Goal: Task Accomplishment & Management: Complete application form

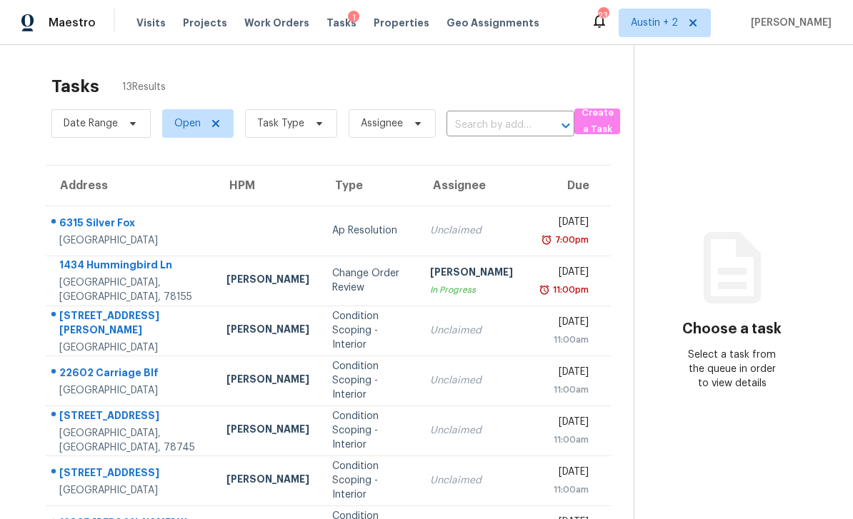
click at [13, 16] on div "Maestro" at bounding box center [48, 23] width 96 height 29
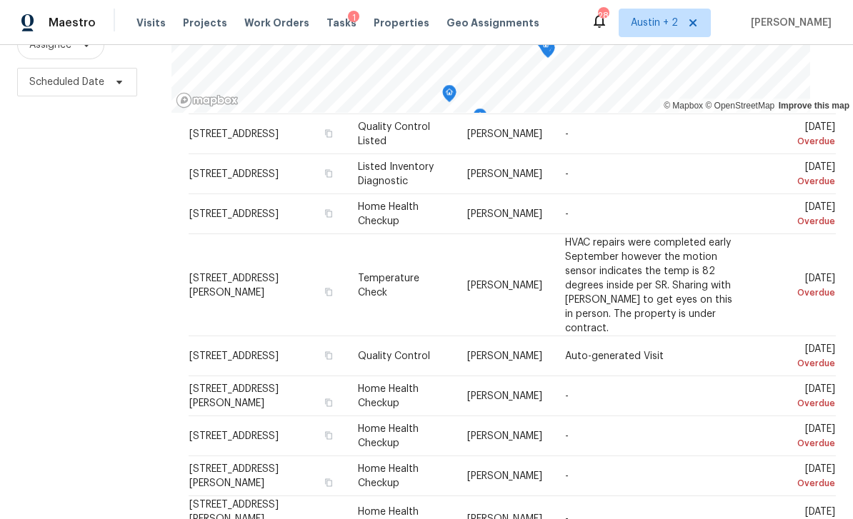
scroll to position [94, 0]
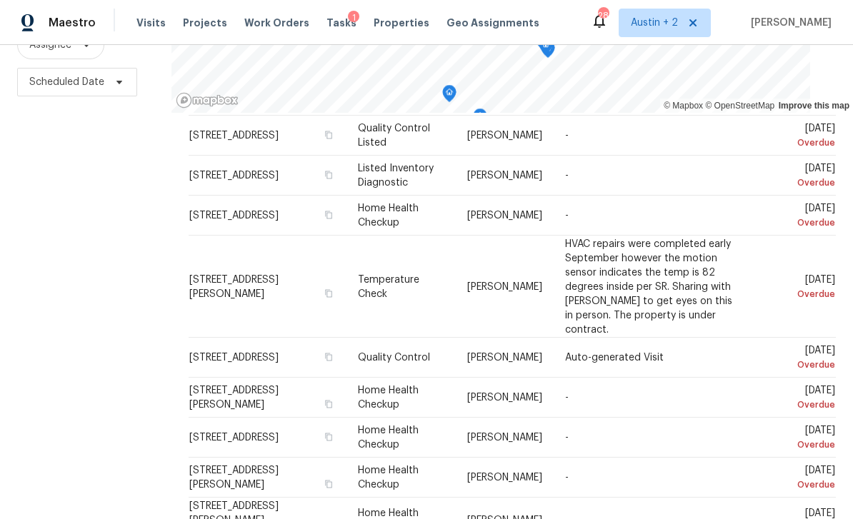
click at [0, 0] on div at bounding box center [0, 0] width 0 height 0
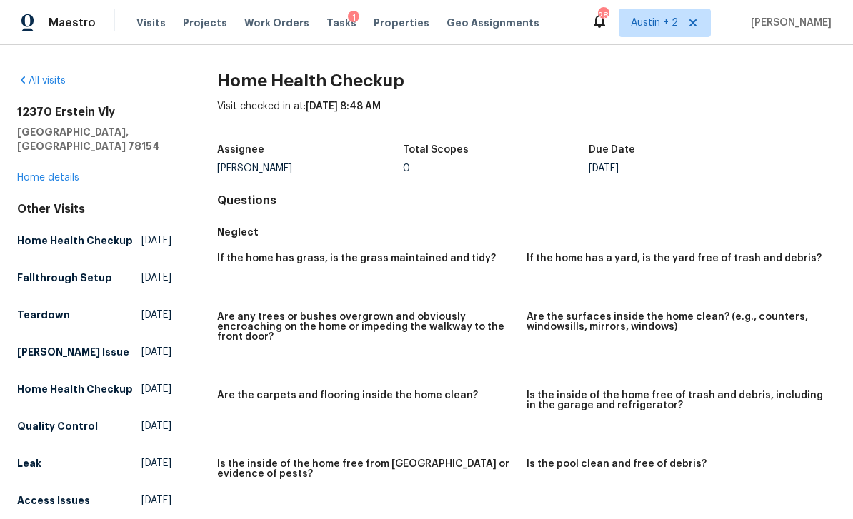
click at [157, 27] on span "Visits" at bounding box center [150, 23] width 29 height 14
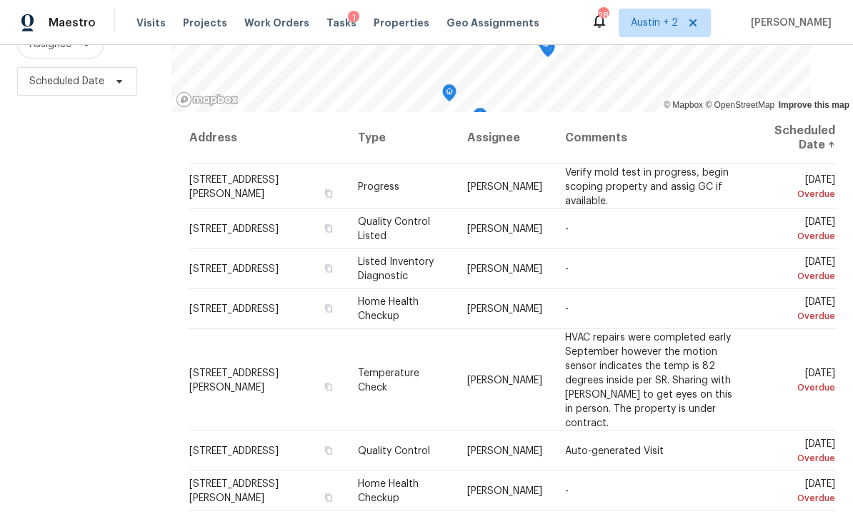
scroll to position [189, 0]
click at [0, 0] on icon at bounding box center [0, 0] width 0 height 0
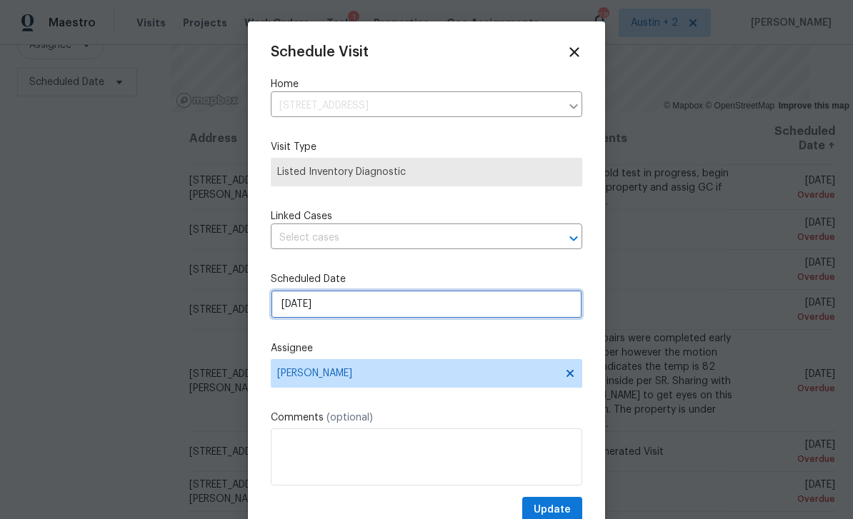
click at [383, 305] on input "10/6/2025" at bounding box center [426, 304] width 311 height 29
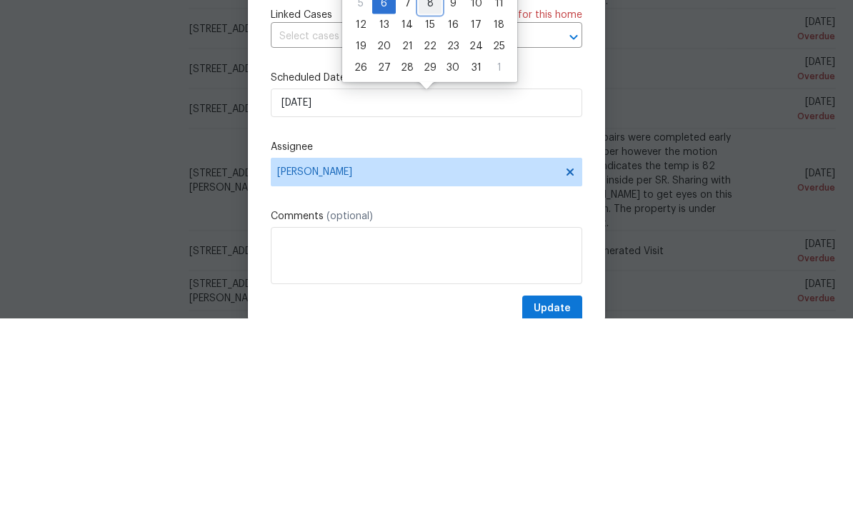
click at [434, 194] on div "8" at bounding box center [429, 204] width 23 height 20
type input "10/8/2025"
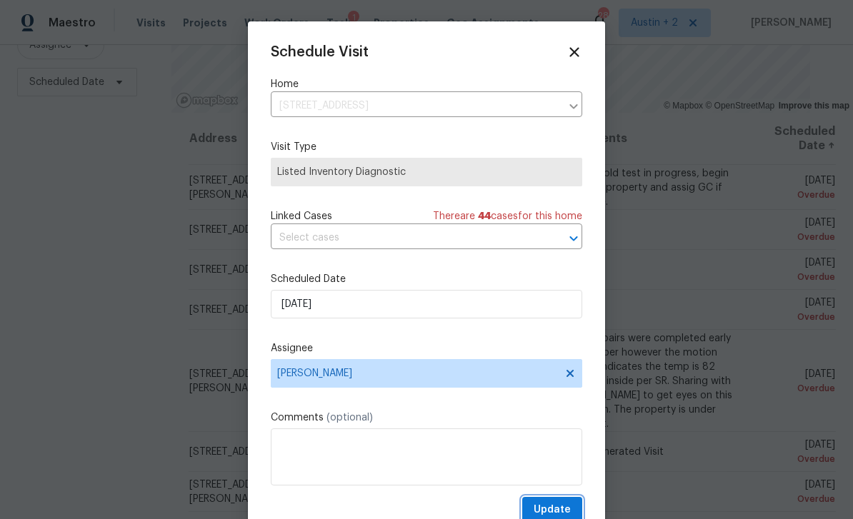
click at [562, 501] on button "Update" at bounding box center [552, 510] width 60 height 26
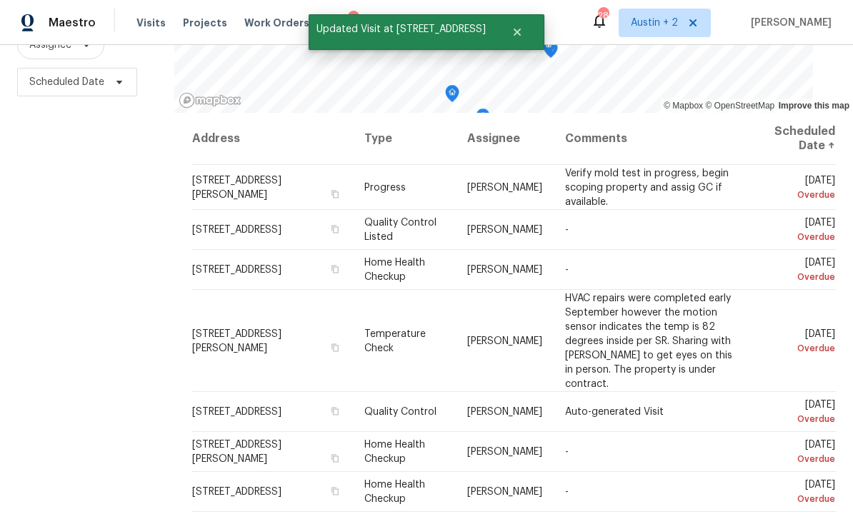
click at [0, 0] on icon at bounding box center [0, 0] width 0 height 0
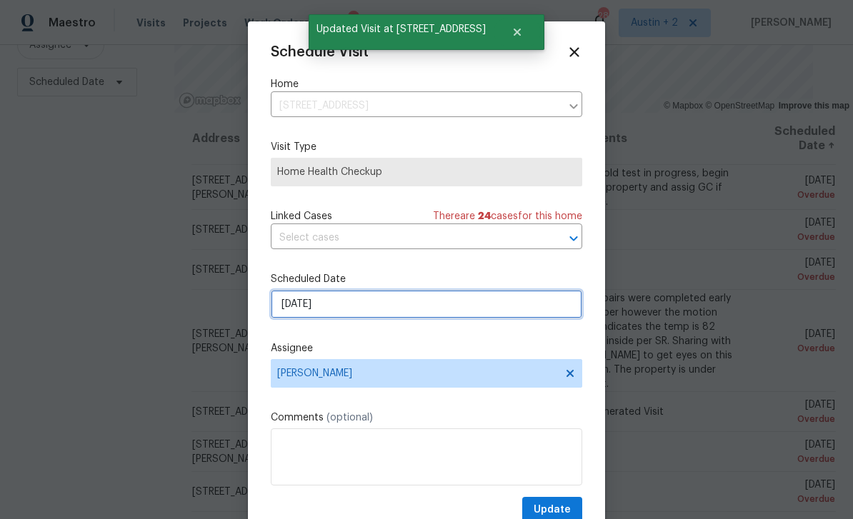
click at [369, 305] on input "10/6/2025" at bounding box center [426, 304] width 311 height 29
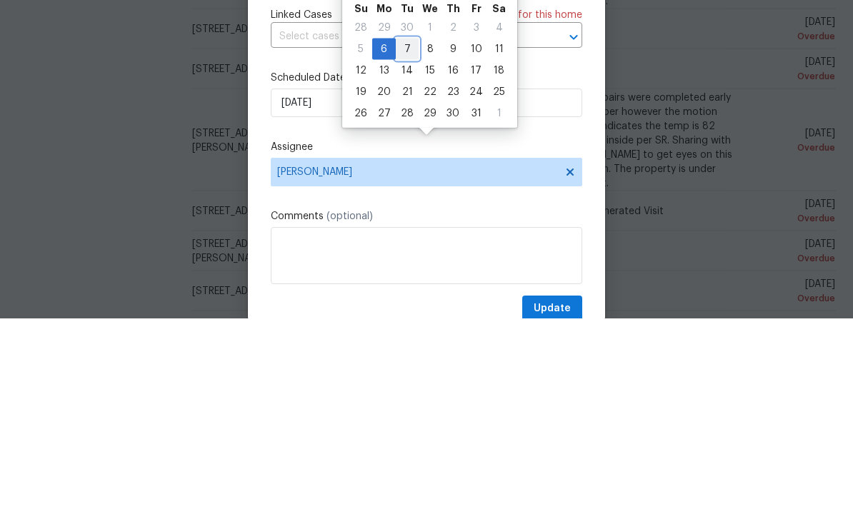
click at [411, 240] on div "7" at bounding box center [407, 250] width 23 height 20
type input "10/7/2025"
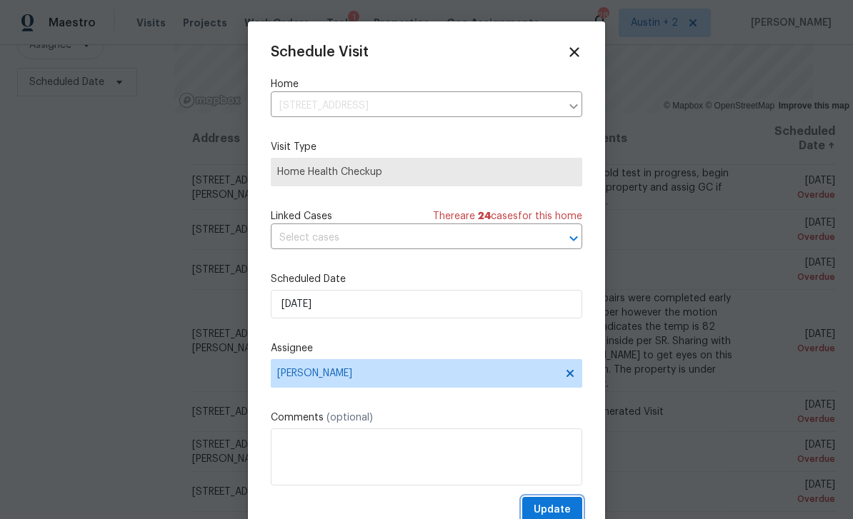
click at [567, 507] on span "Update" at bounding box center [551, 510] width 37 height 18
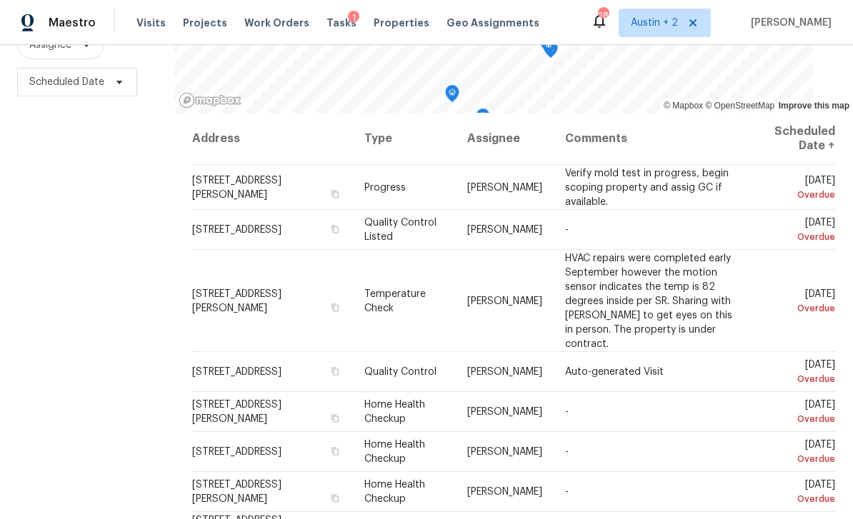
scroll to position [0, 0]
click at [321, 210] on td "9534 Lookover Bay, Converse, TX 78109" at bounding box center [271, 230] width 161 height 40
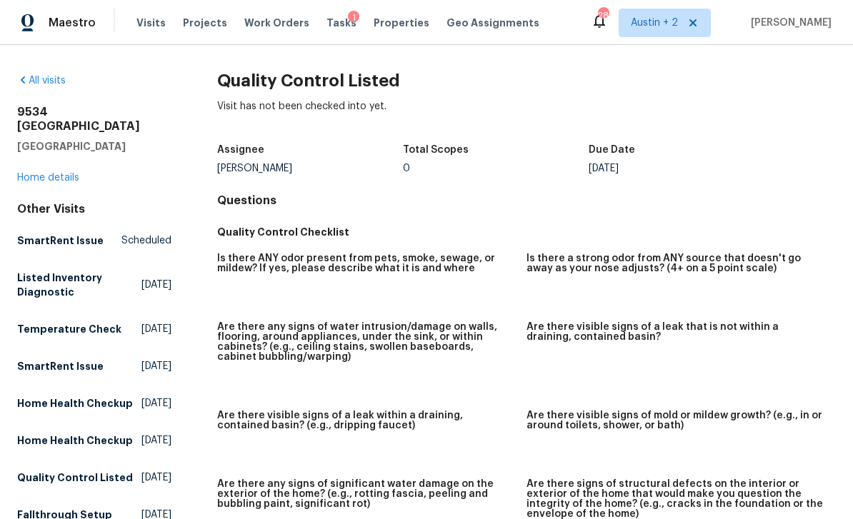
click at [42, 173] on link "Home details" at bounding box center [48, 178] width 62 height 10
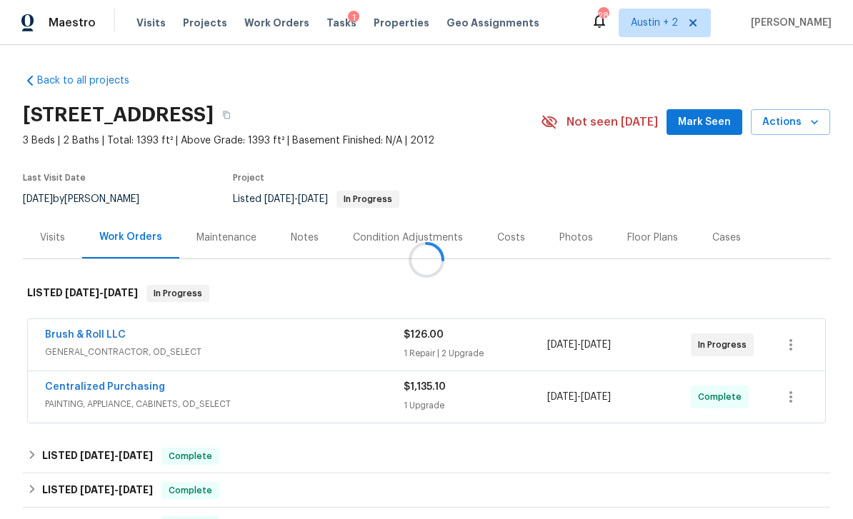
click at [723, 119] on div at bounding box center [426, 259] width 853 height 519
click at [716, 118] on span "Mark Seen" at bounding box center [704, 123] width 53 height 18
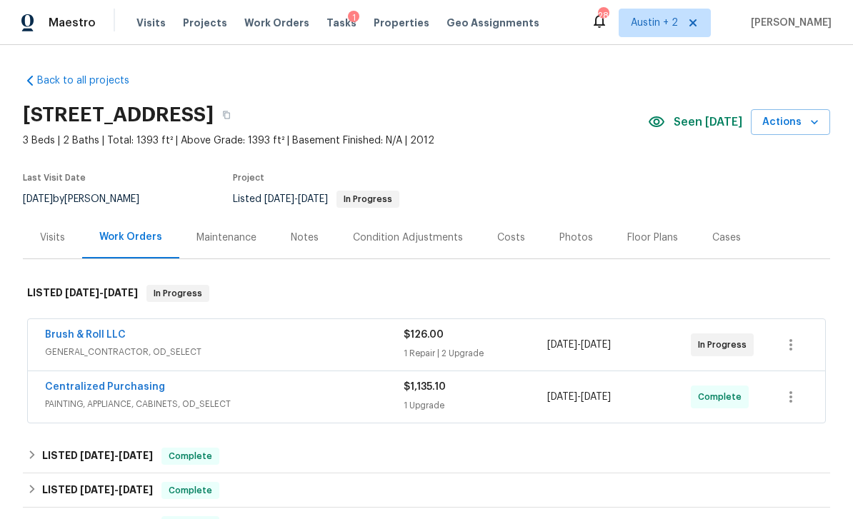
click at [792, 120] on span "Actions" at bounding box center [790, 123] width 56 height 18
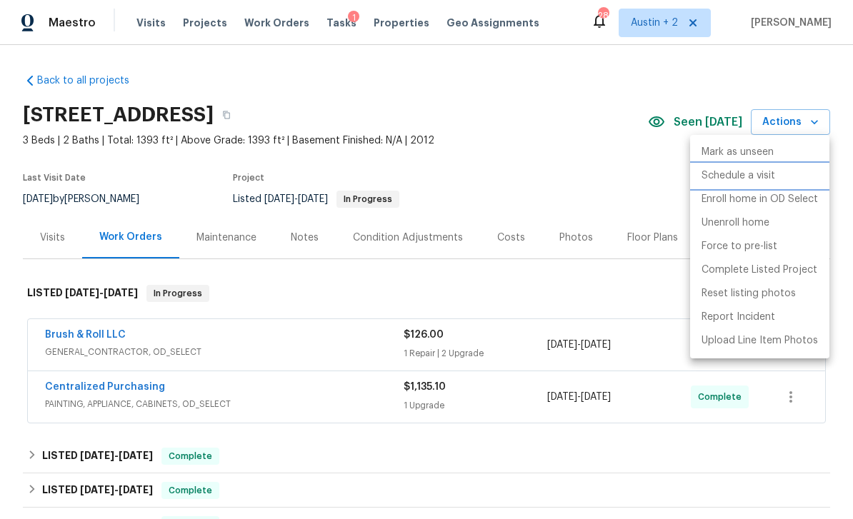
click at [756, 177] on p "Schedule a visit" at bounding box center [738, 176] width 74 height 15
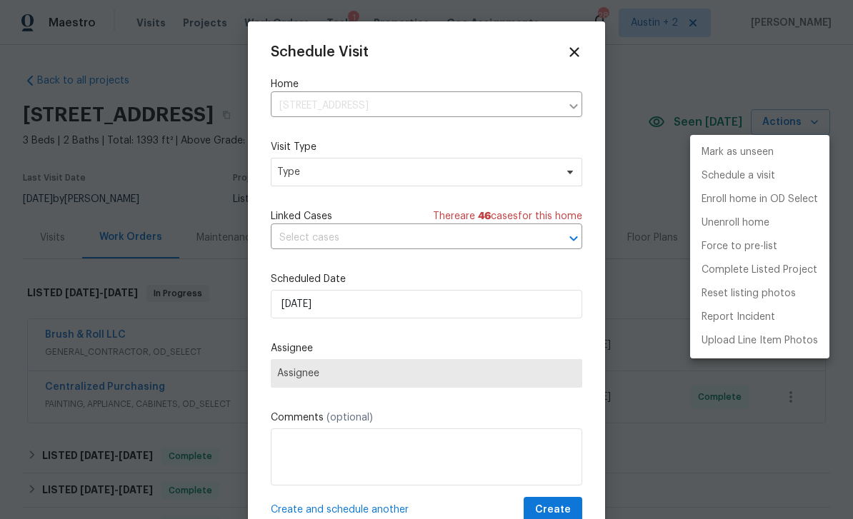
click at [396, 174] on div at bounding box center [426, 259] width 853 height 519
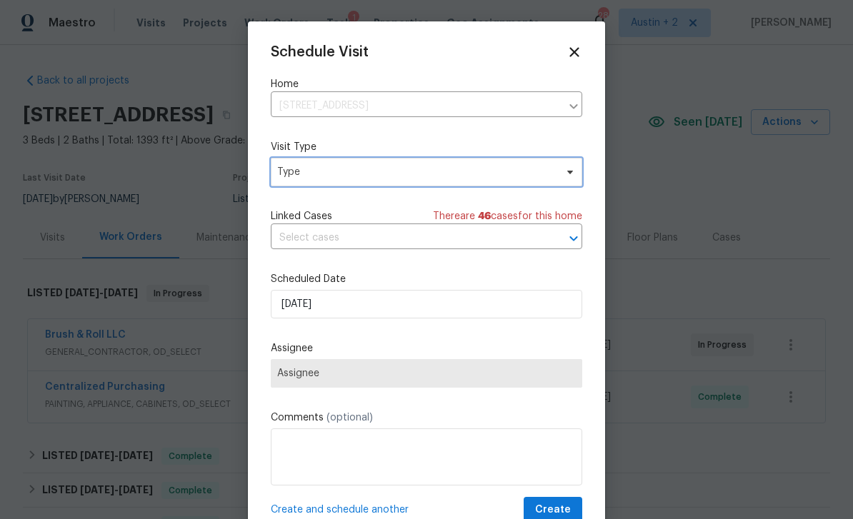
click at [478, 178] on span "Type" at bounding box center [416, 172] width 278 height 14
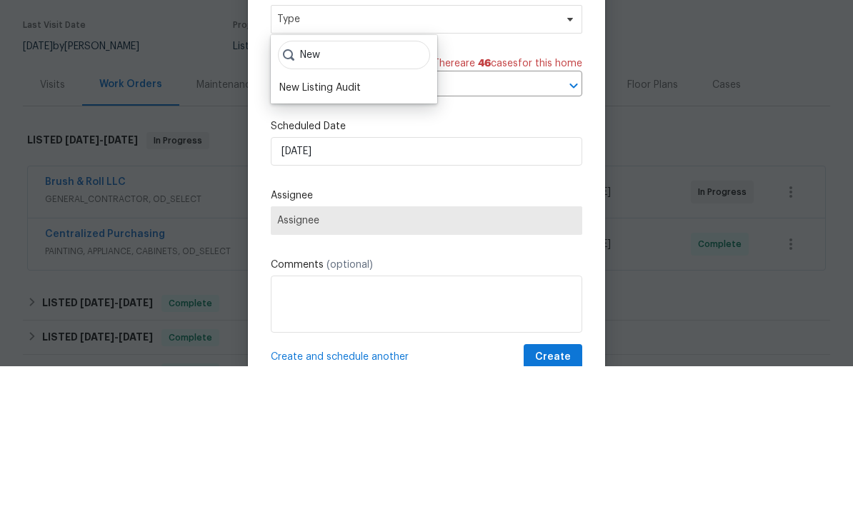
type input "New"
click at [354, 234] on div "New Listing Audit" at bounding box center [319, 241] width 81 height 14
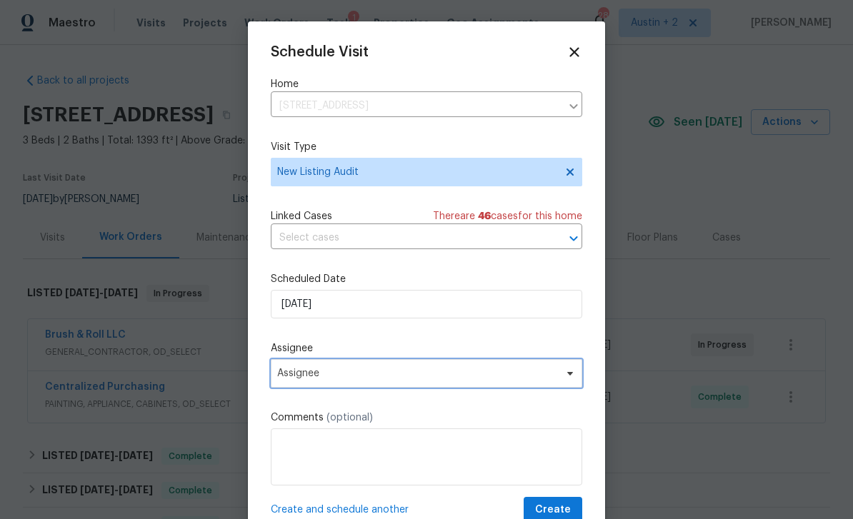
click at [366, 383] on span "Assignee" at bounding box center [426, 373] width 311 height 29
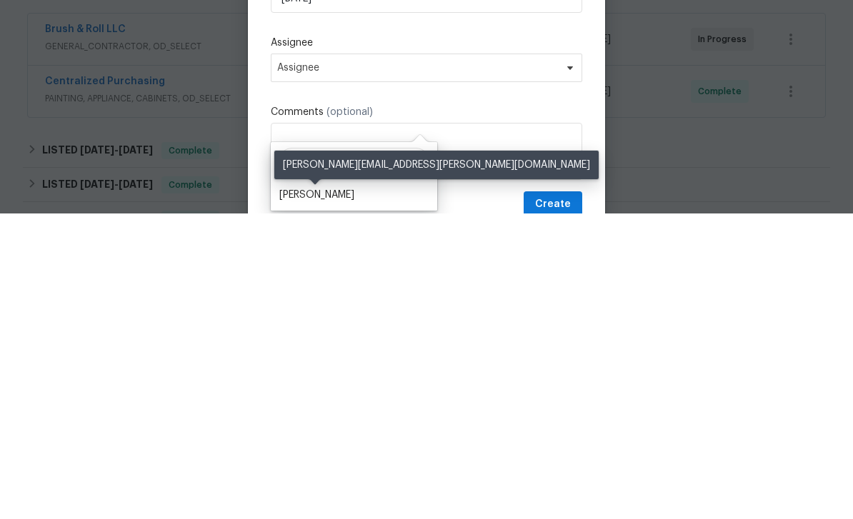
type input "Sheil"
click at [348, 493] on div "[PERSON_NAME]" at bounding box center [316, 500] width 75 height 14
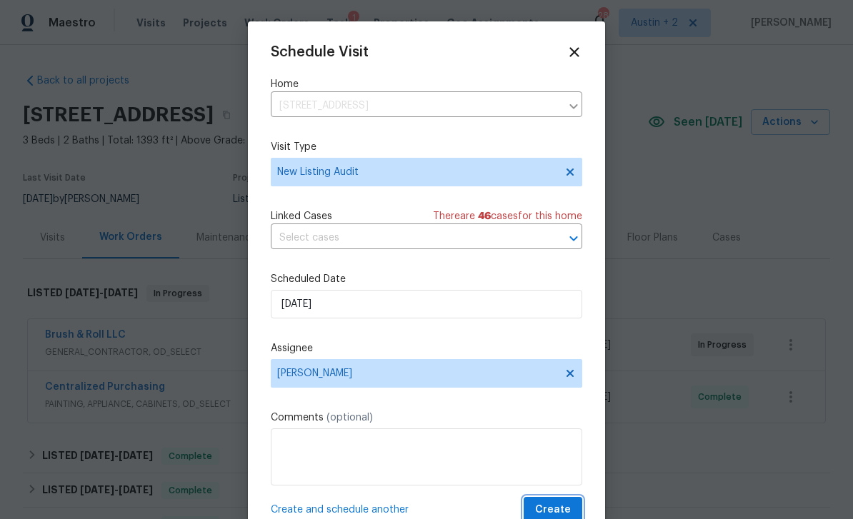
click at [556, 511] on span "Create" at bounding box center [553, 510] width 36 height 18
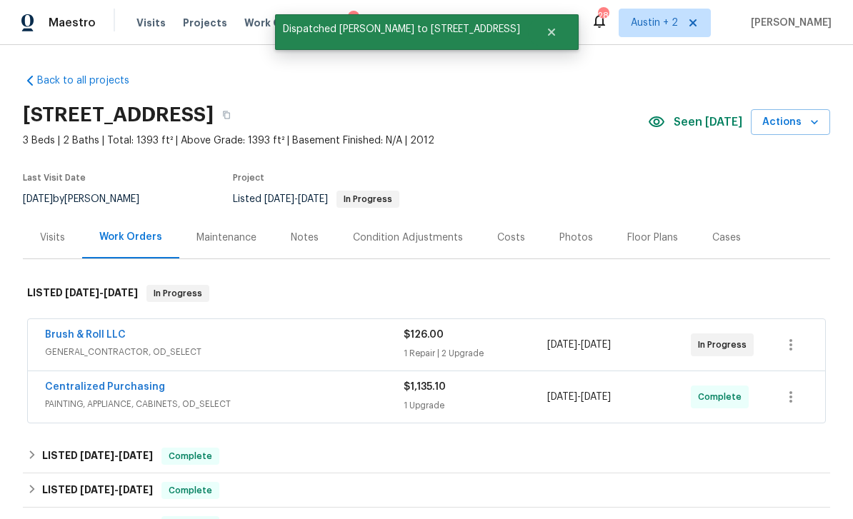
scroll to position [0, 0]
click at [146, 25] on span "Visits" at bounding box center [150, 23] width 29 height 14
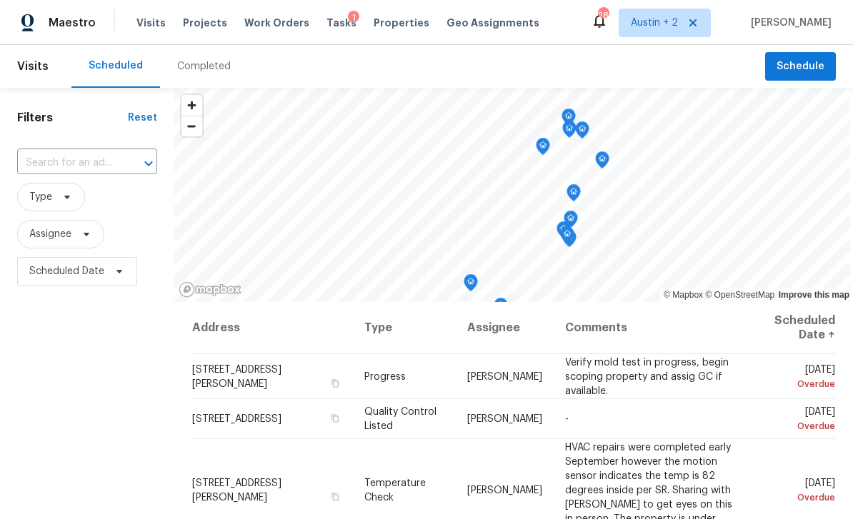
click at [333, 28] on div "Tasks 1" at bounding box center [341, 23] width 30 height 15
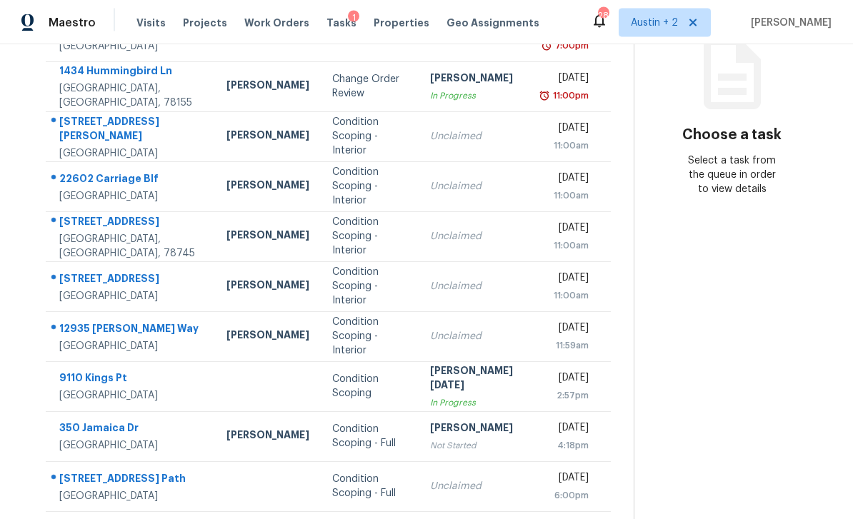
scroll to position [46, 0]
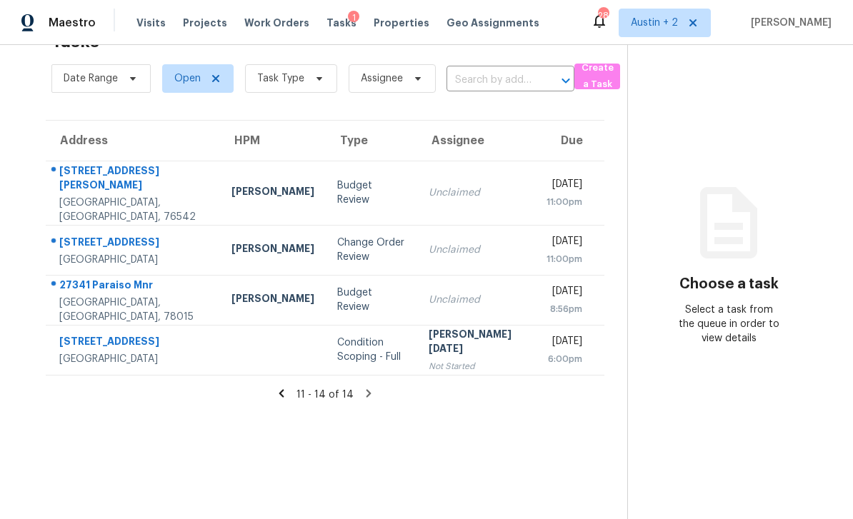
click at [366, 275] on td "Budget Review" at bounding box center [372, 300] width 92 height 50
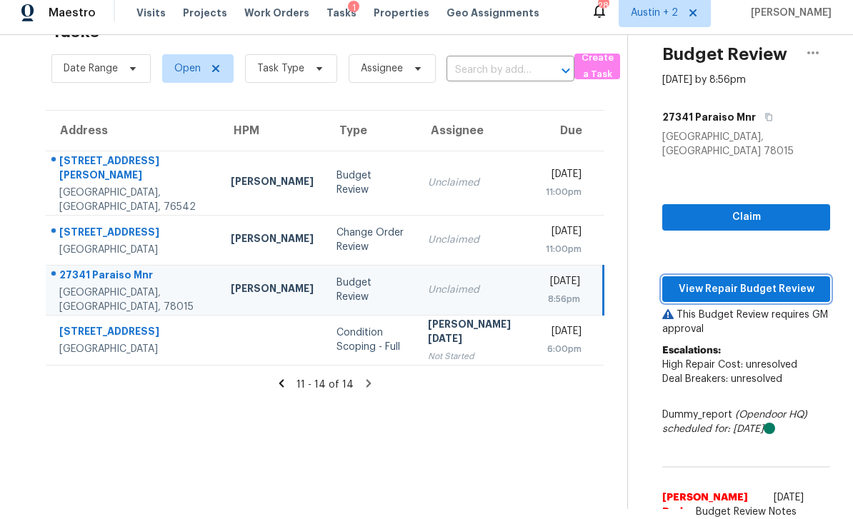
click at [780, 281] on span "View Repair Budget Review" at bounding box center [745, 290] width 145 height 18
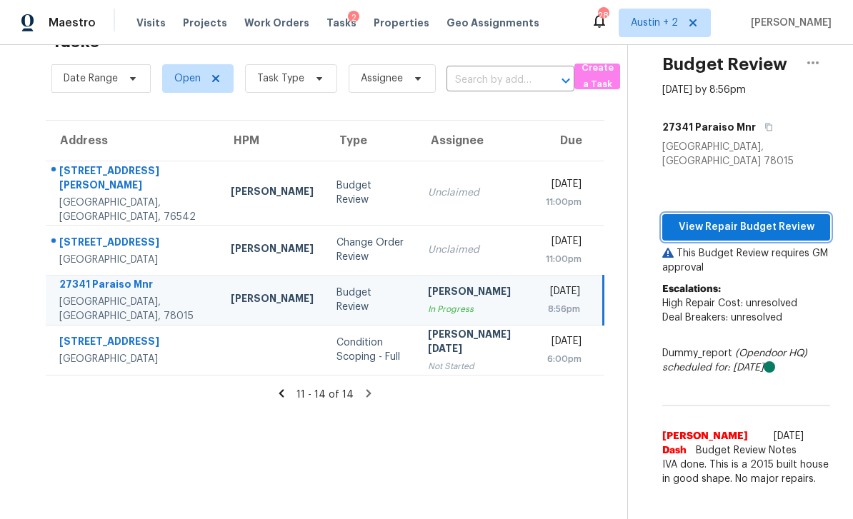
click at [753, 219] on span "View Repair Budget Review" at bounding box center [745, 228] width 145 height 18
click at [89, 253] on div "New Braunfels, TX, 78132" at bounding box center [133, 260] width 149 height 14
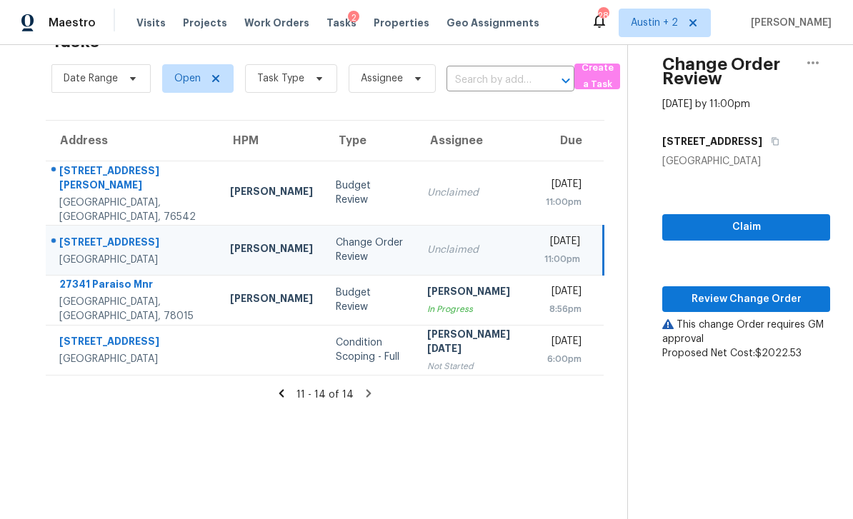
click at [88, 235] on div "3815 Cherokee Blvd" at bounding box center [133, 244] width 148 height 18
click at [745, 291] on span "Review Change Order" at bounding box center [745, 300] width 145 height 18
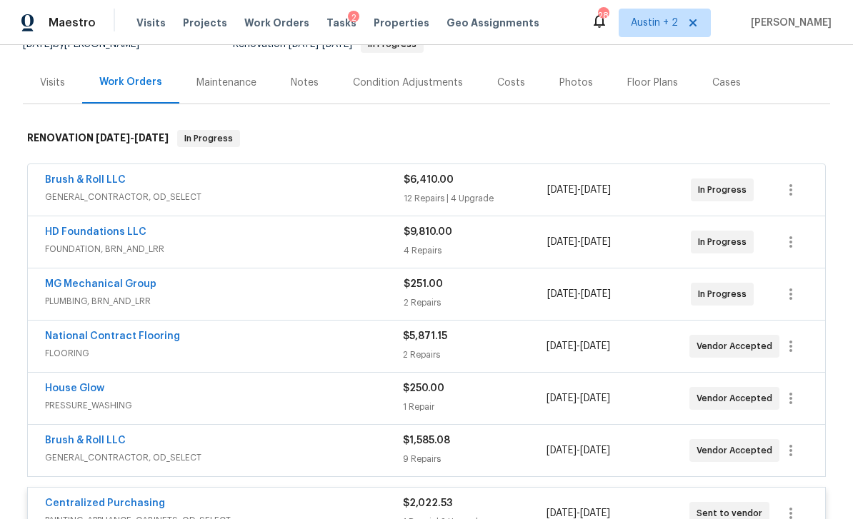
scroll to position [155, 0]
click at [611, 196] on span "9/30/2025 - 10/30/2025" at bounding box center [579, 190] width 64 height 14
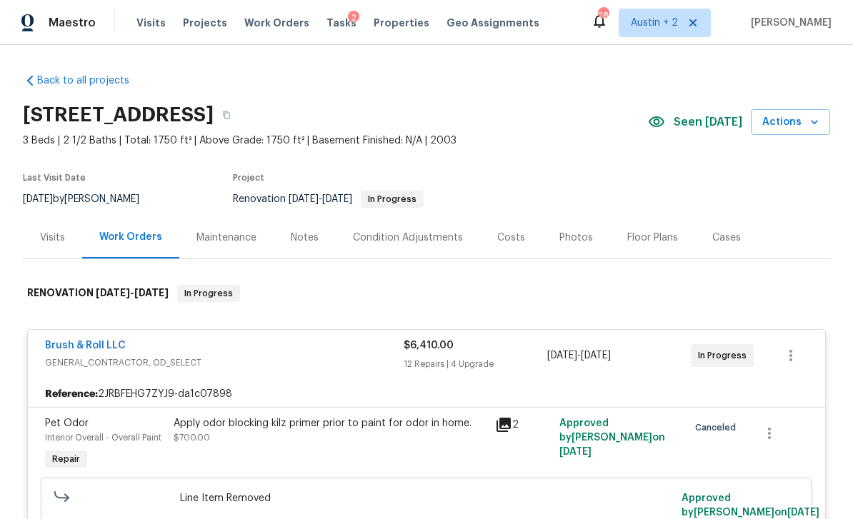
scroll to position [0, 0]
click at [51, 236] on div "Visits" at bounding box center [52, 238] width 25 height 14
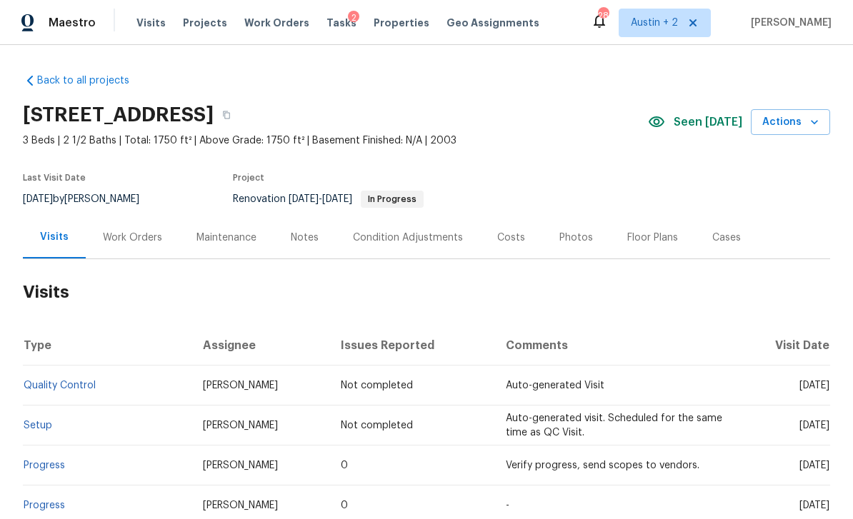
click at [796, 127] on span "Actions" at bounding box center [790, 123] width 56 height 18
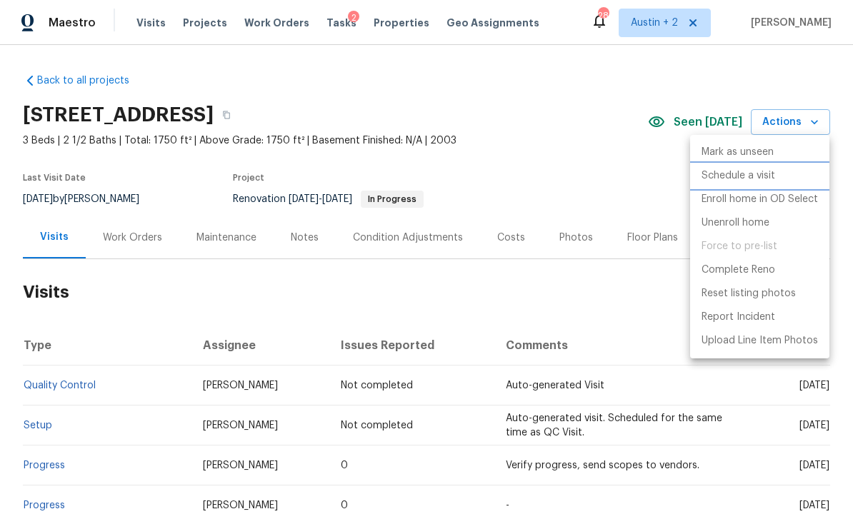
click at [764, 179] on p "Schedule a visit" at bounding box center [738, 176] width 74 height 15
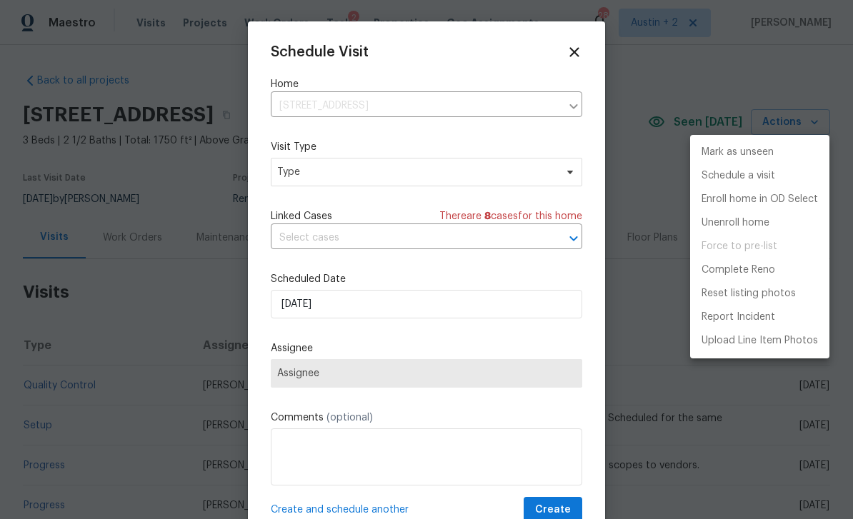
click at [529, 177] on div at bounding box center [426, 259] width 853 height 519
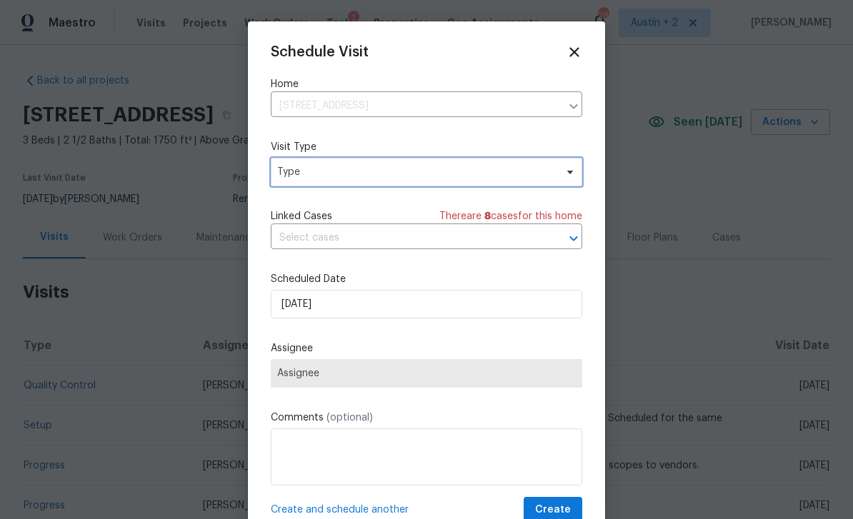
click at [519, 175] on span "Type" at bounding box center [416, 172] width 278 height 14
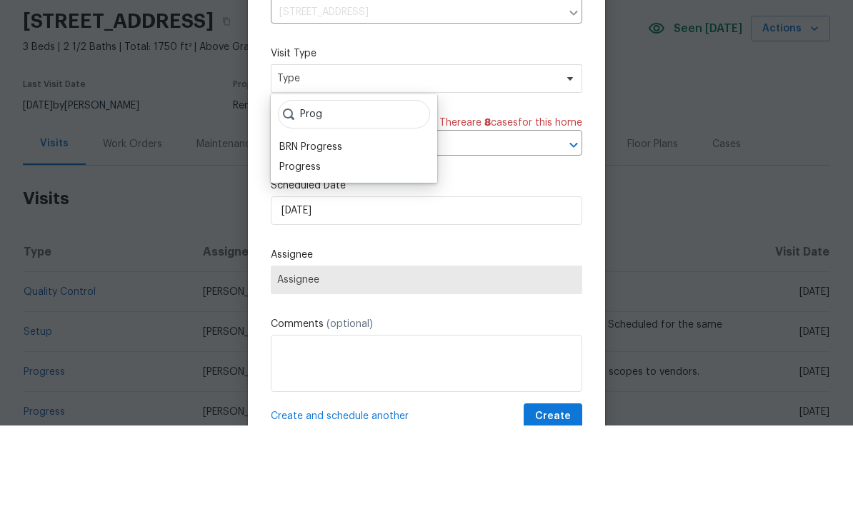
type input "Prog"
click at [319, 254] on div "Progress" at bounding box center [299, 261] width 41 height 14
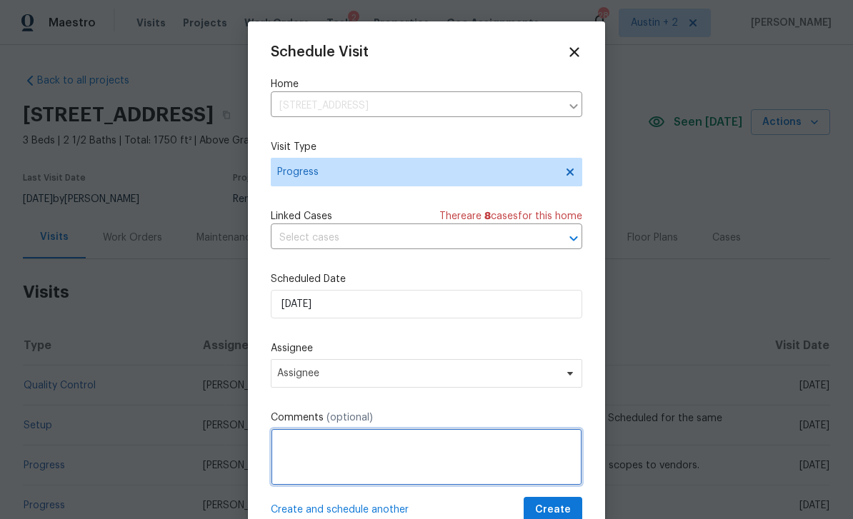
click at [370, 458] on textarea at bounding box center [426, 456] width 311 height 57
type textarea "MM Walk / Spend Review"
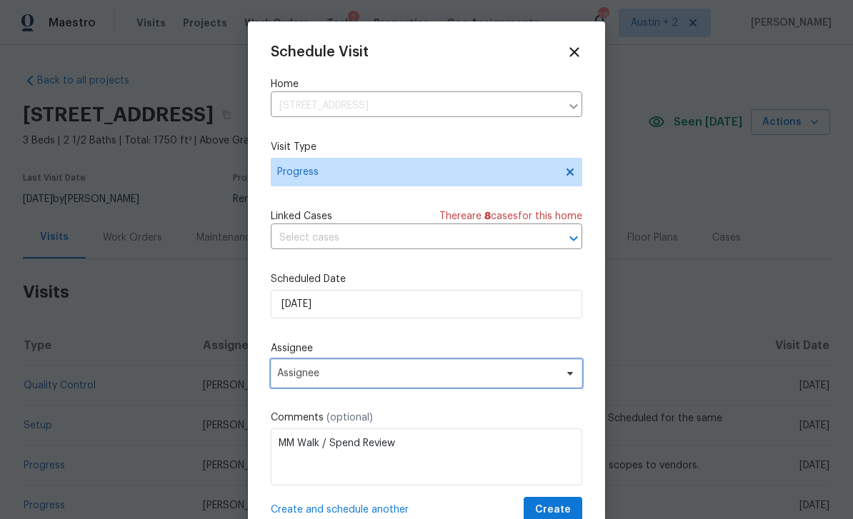
click at [364, 376] on span "Assignee" at bounding box center [417, 373] width 280 height 11
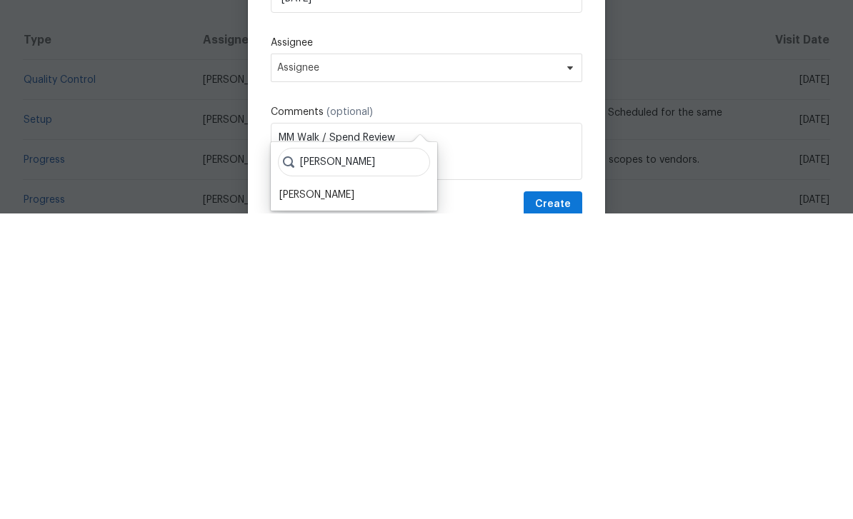
type input "Sheila"
click at [342, 493] on div "[PERSON_NAME]" at bounding box center [316, 500] width 75 height 14
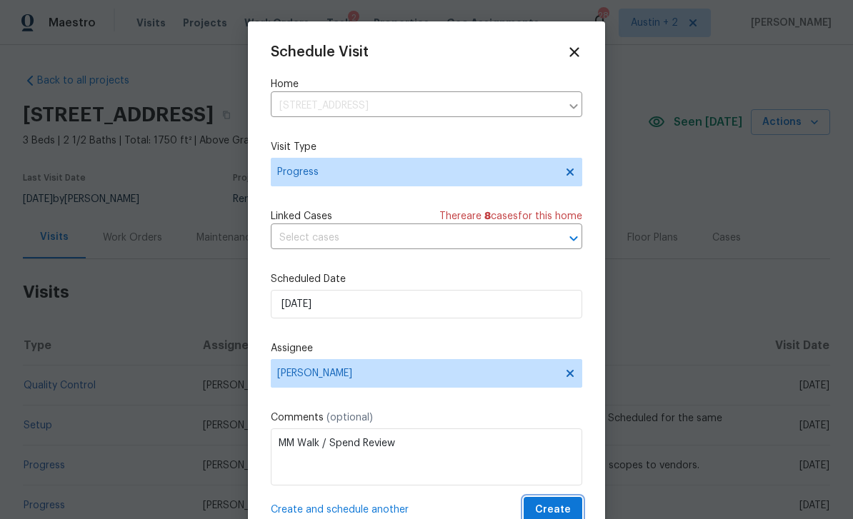
click at [566, 512] on span "Create" at bounding box center [553, 510] width 36 height 18
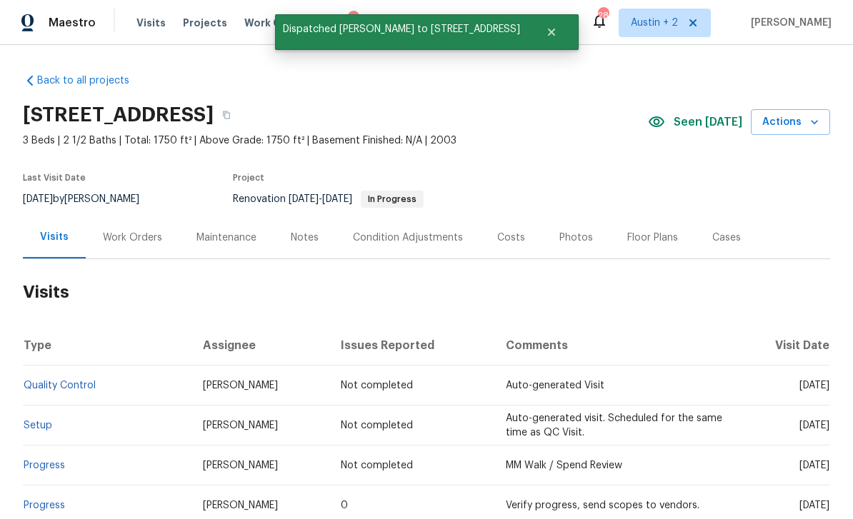
click at [126, 216] on div "Work Orders" at bounding box center [133, 237] width 94 height 42
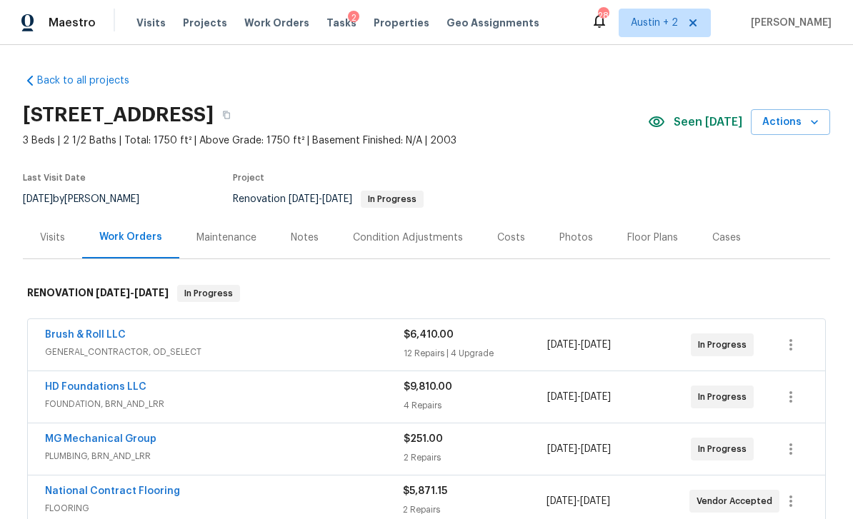
click at [326, 19] on span "Tasks" at bounding box center [341, 23] width 30 height 10
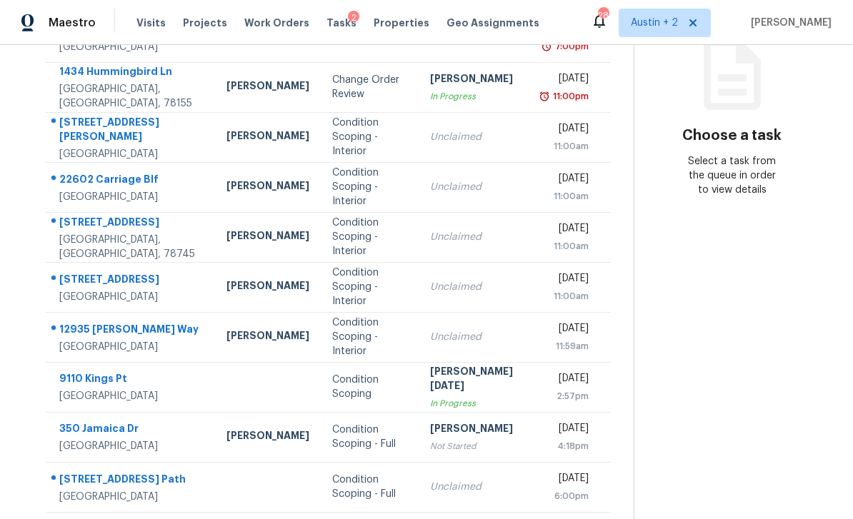
scroll to position [46, 0]
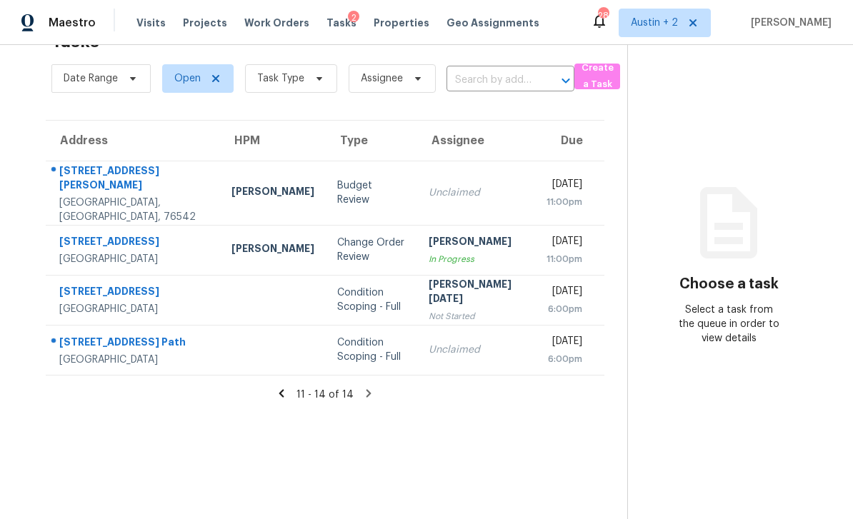
click at [78, 252] on div "New Braunfels, TX, 78132" at bounding box center [133, 259] width 149 height 14
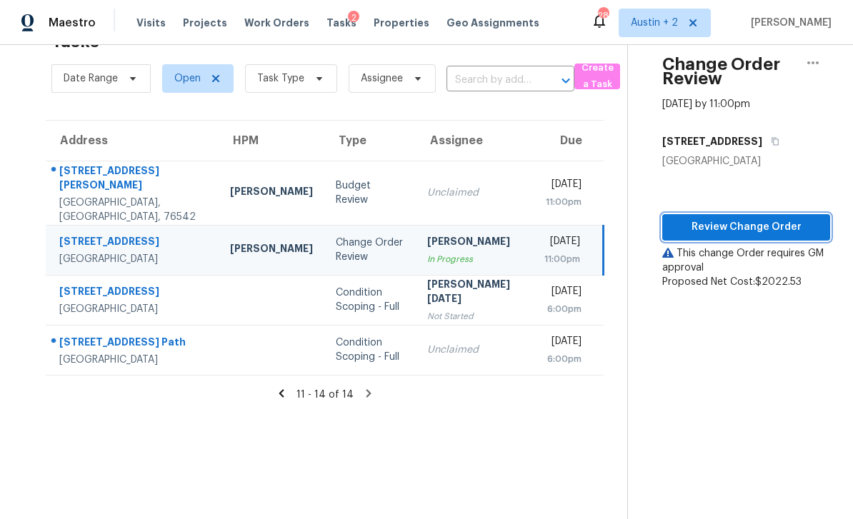
click at [766, 219] on span "Review Change Order" at bounding box center [745, 228] width 145 height 18
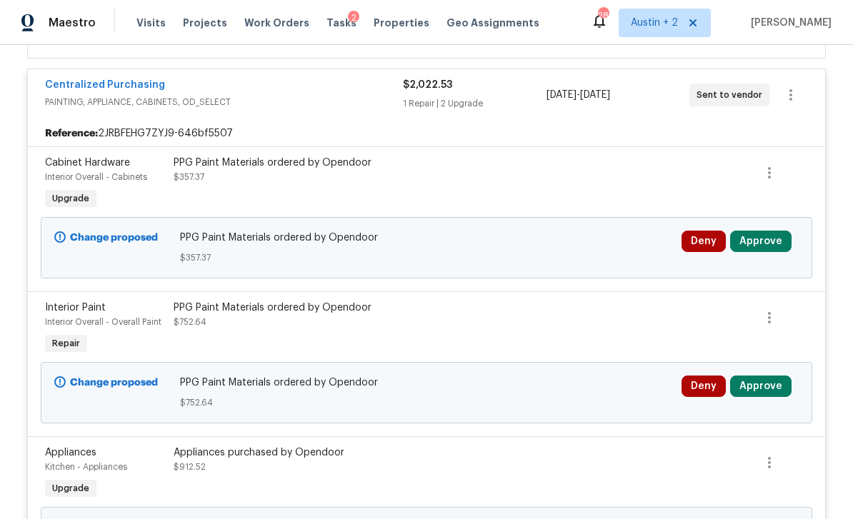
scroll to position [556, 0]
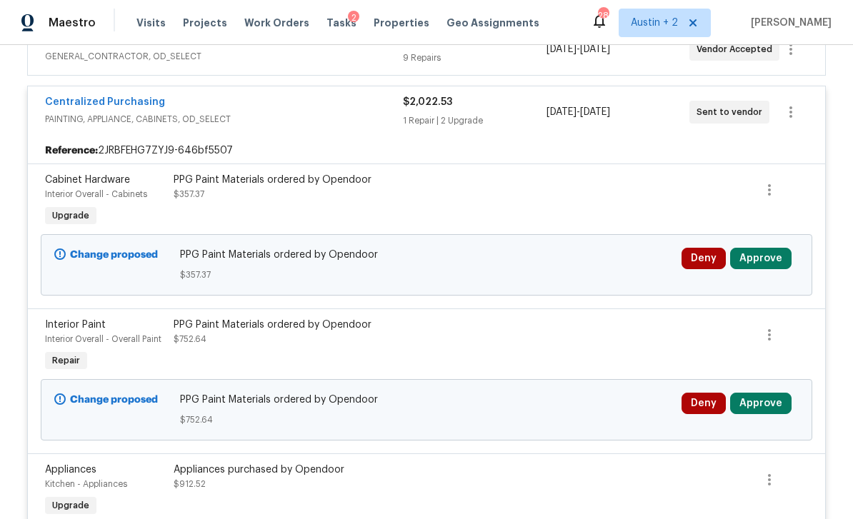
click at [782, 248] on button "Approve" at bounding box center [760, 258] width 61 height 21
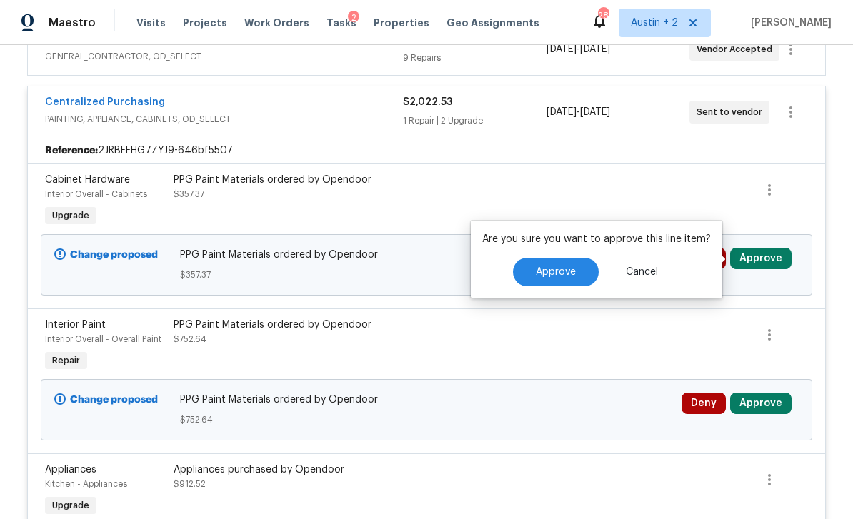
click at [573, 258] on button "Approve" at bounding box center [556, 272] width 86 height 29
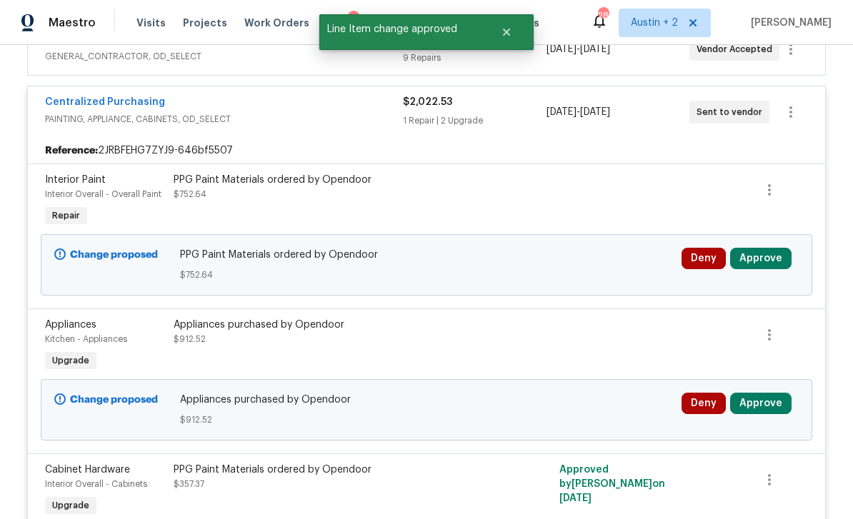
click at [768, 248] on button "Approve" at bounding box center [760, 258] width 61 height 21
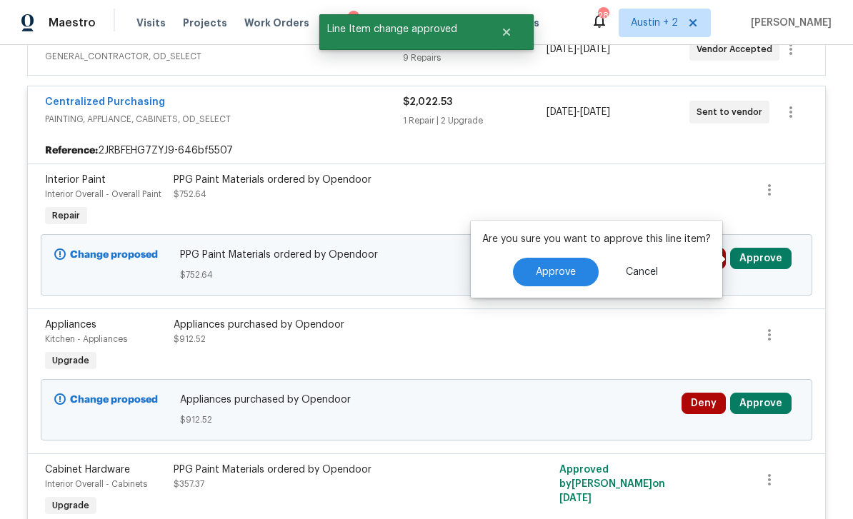
click at [563, 267] on span "Approve" at bounding box center [556, 272] width 40 height 11
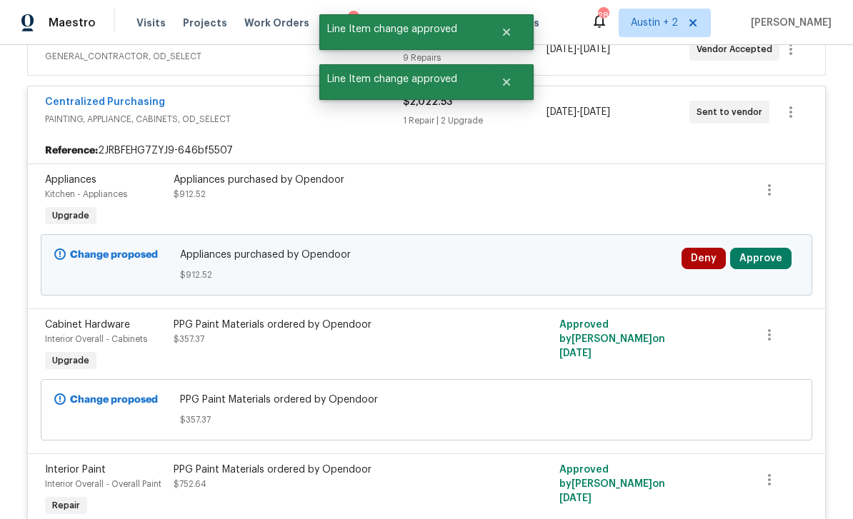
click at [775, 248] on button "Approve" at bounding box center [760, 258] width 61 height 21
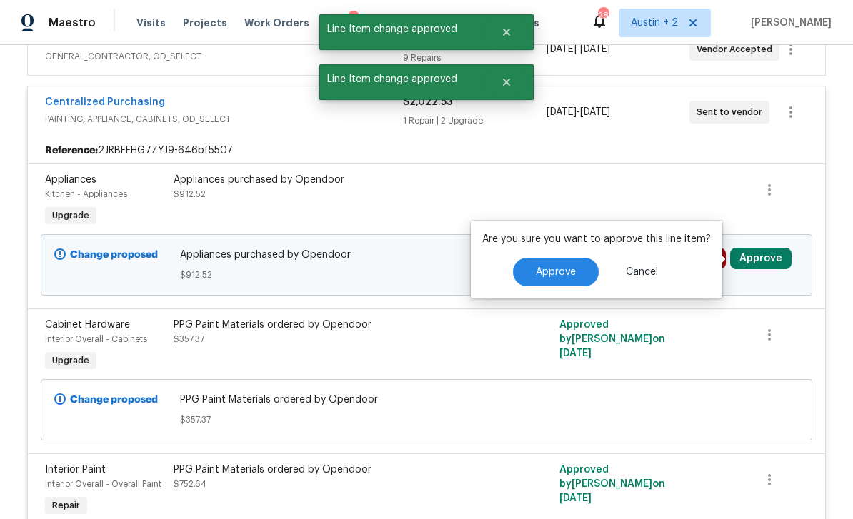
click at [593, 258] on button "Approve" at bounding box center [556, 272] width 86 height 29
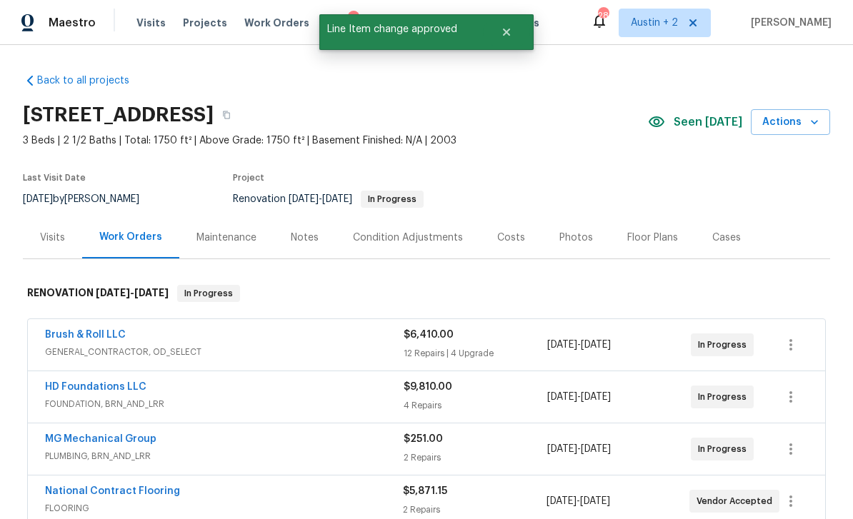
scroll to position [0, 0]
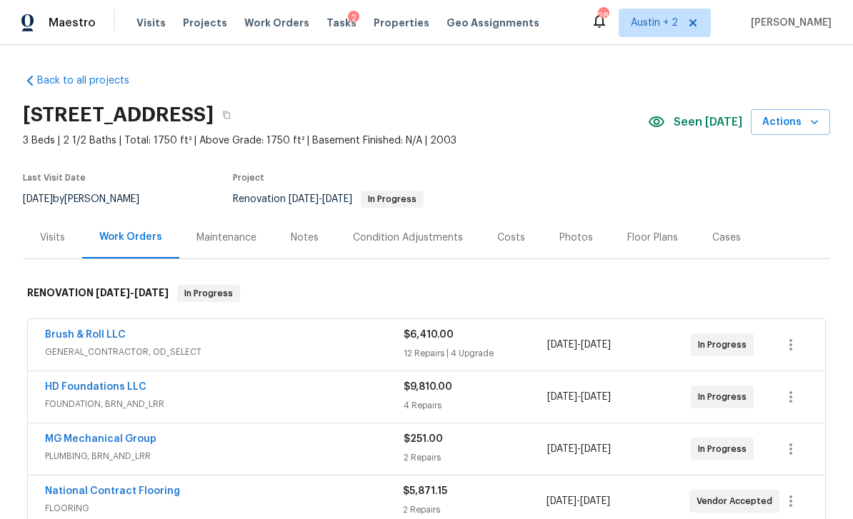
click at [151, 26] on span "Visits" at bounding box center [150, 23] width 29 height 14
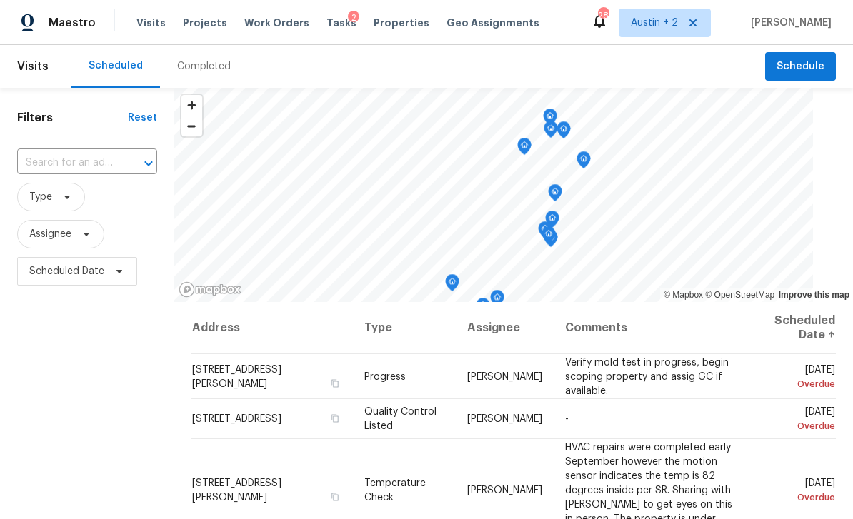
click at [327, 24] on span "Tasks" at bounding box center [341, 23] width 30 height 10
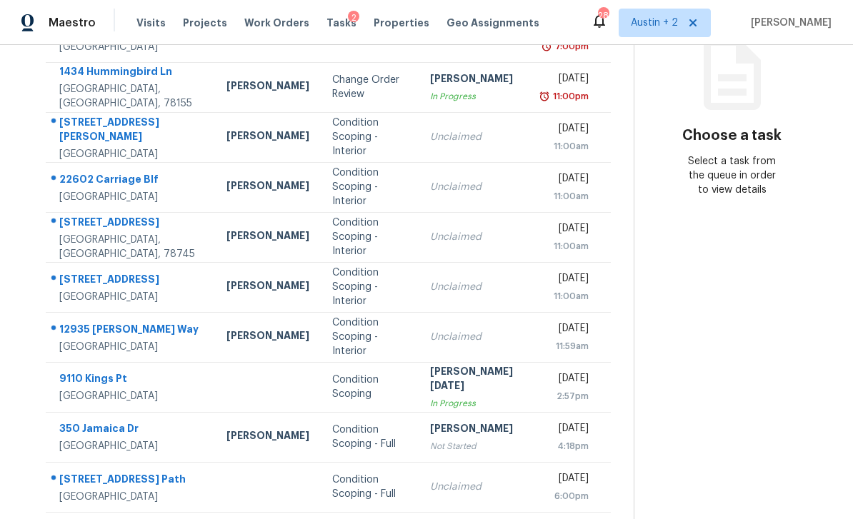
scroll to position [46, 0]
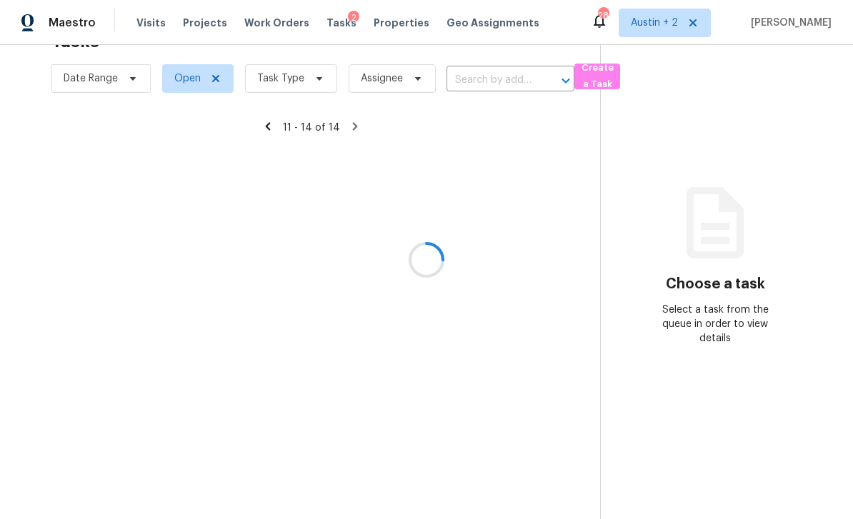
scroll to position [45, 0]
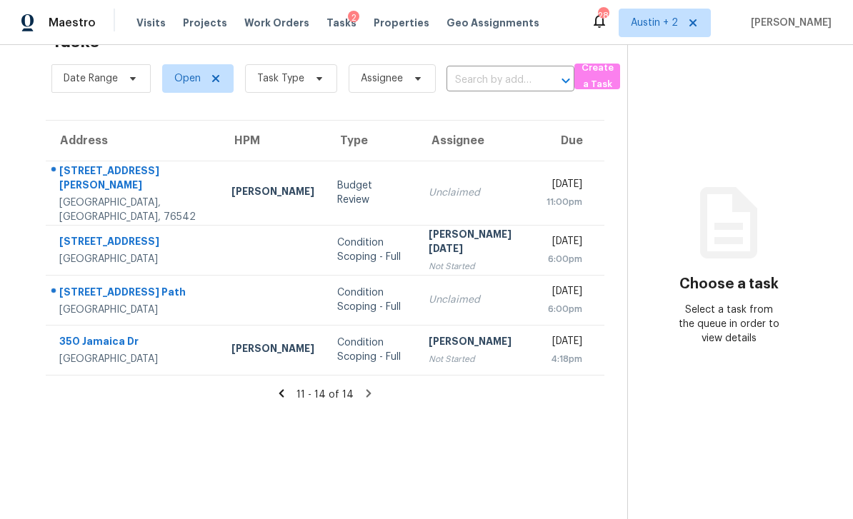
click at [338, 179] on div "Budget Review" at bounding box center [371, 193] width 69 height 29
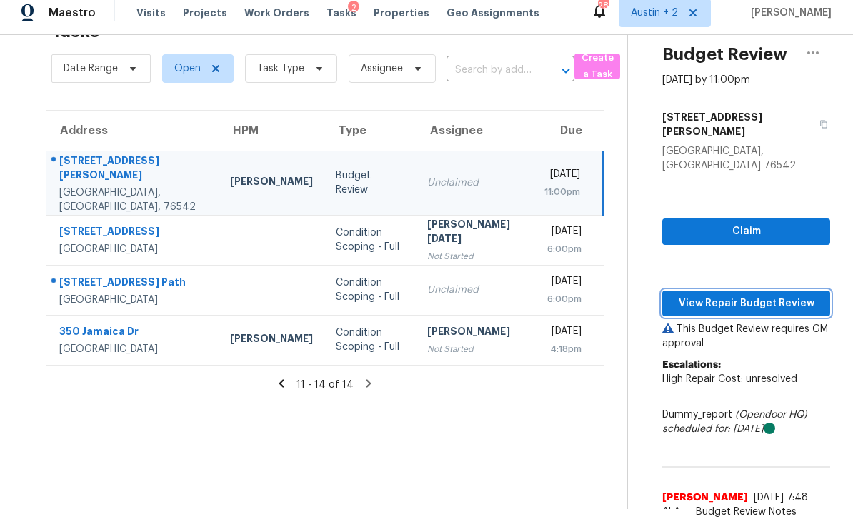
click at [768, 295] on span "View Repair Budget Review" at bounding box center [745, 304] width 145 height 18
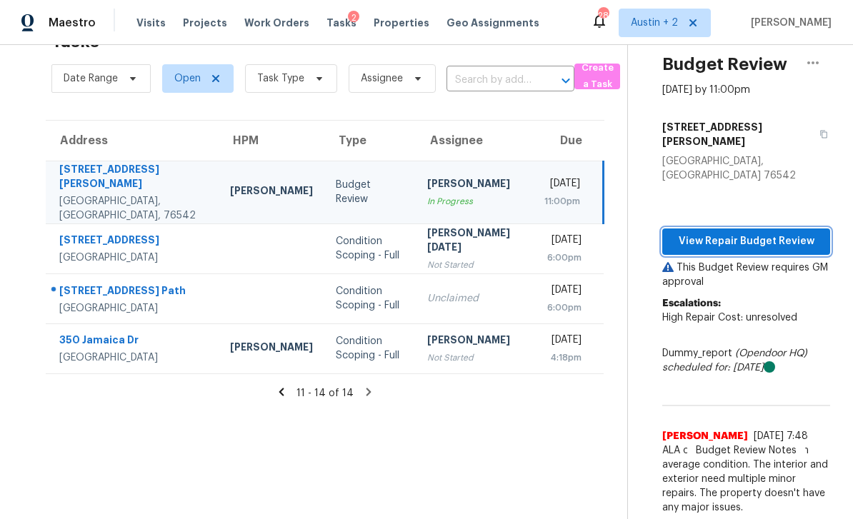
click at [775, 233] on span "View Repair Budget Review" at bounding box center [745, 242] width 145 height 18
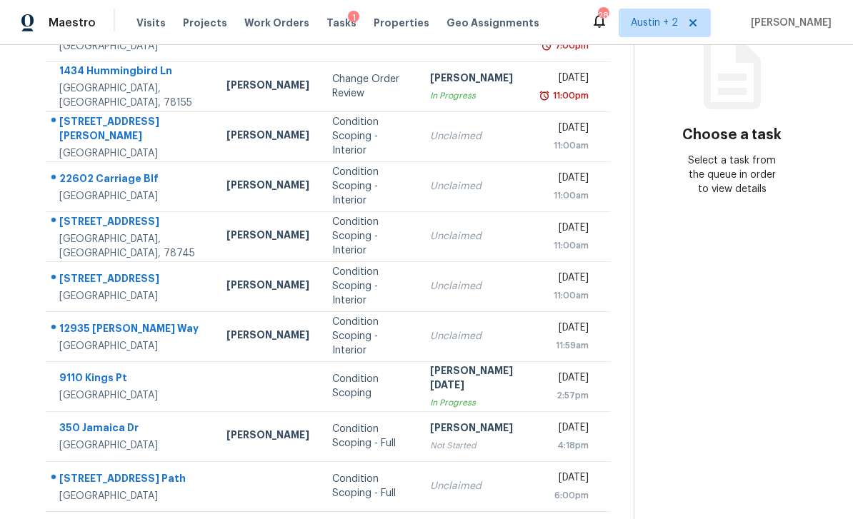
scroll to position [194, 0]
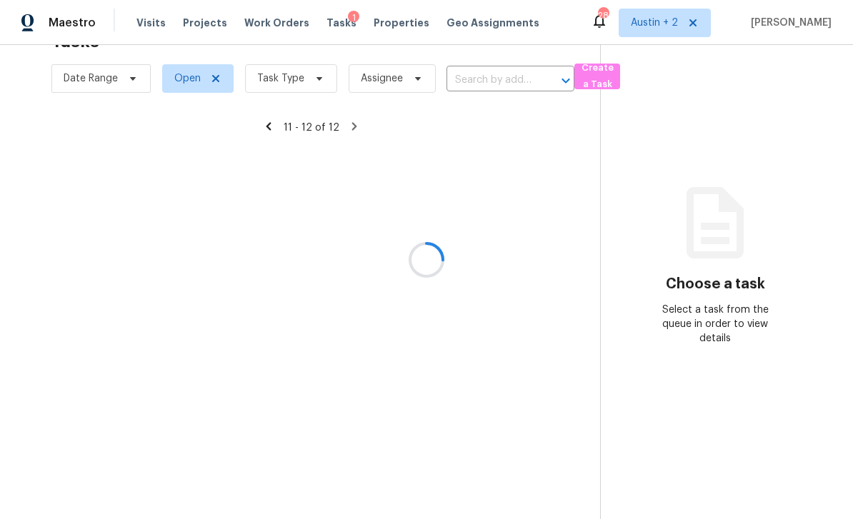
scroll to position [45, 0]
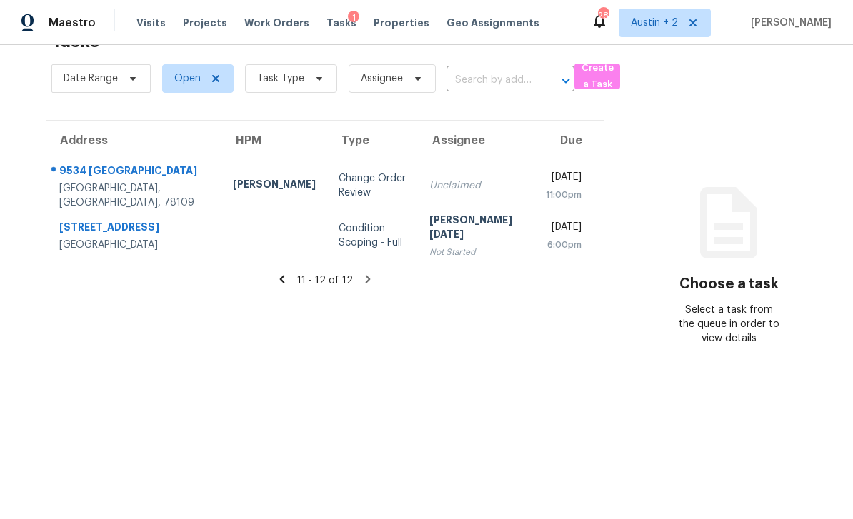
click at [327, 161] on td "Change Order Review" at bounding box center [372, 186] width 91 height 50
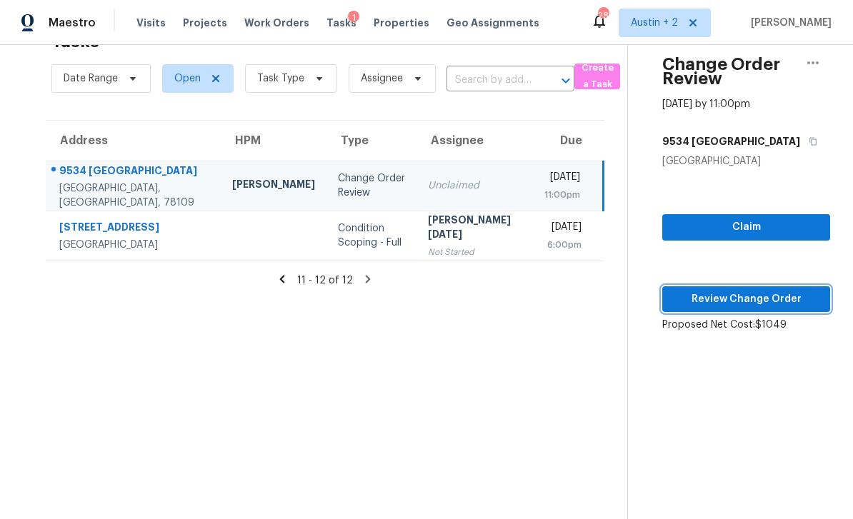
click at [686, 291] on span "Review Change Order" at bounding box center [745, 300] width 145 height 18
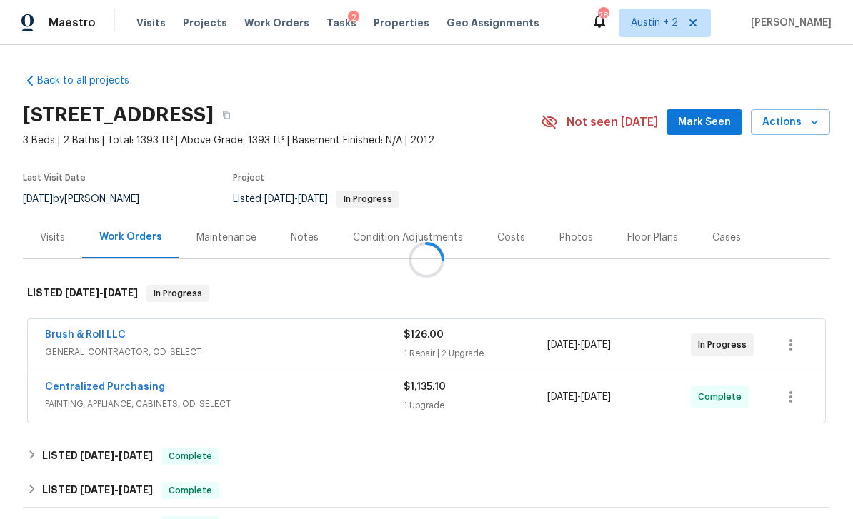
click at [706, 114] on div at bounding box center [426, 259] width 853 height 519
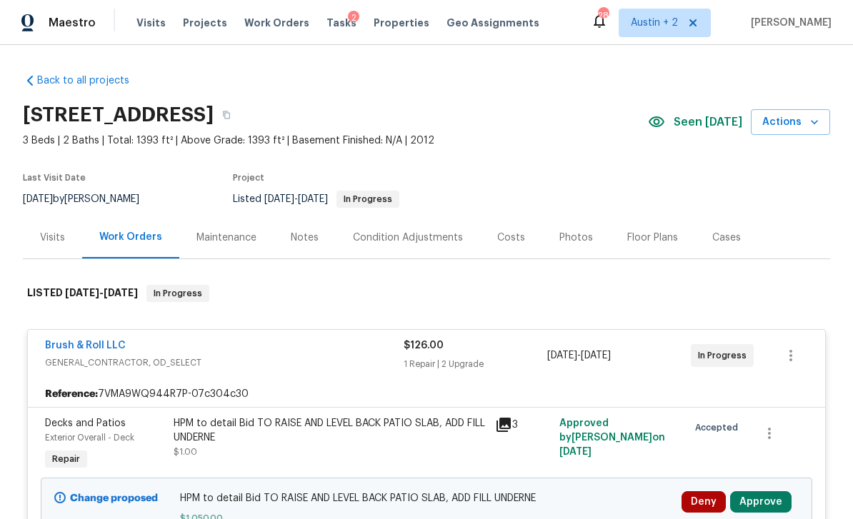
click at [505, 245] on div "Costs" at bounding box center [511, 237] width 62 height 42
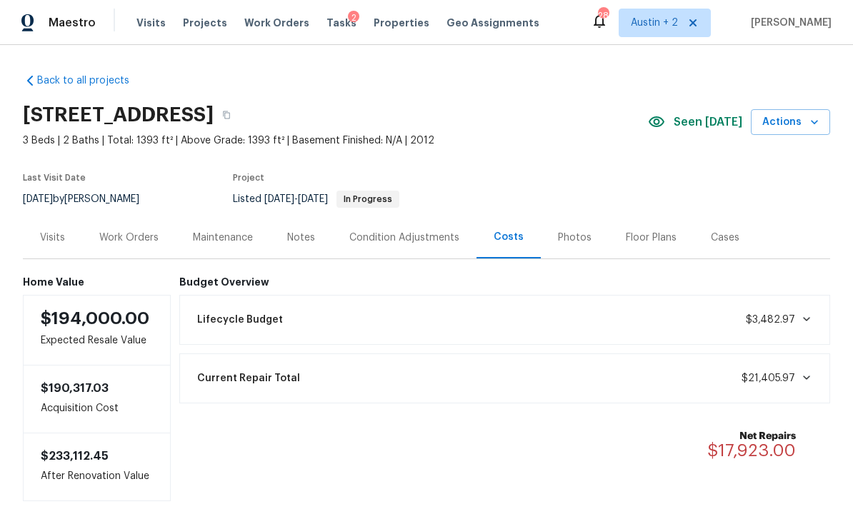
click at [136, 240] on div "Work Orders" at bounding box center [128, 238] width 59 height 14
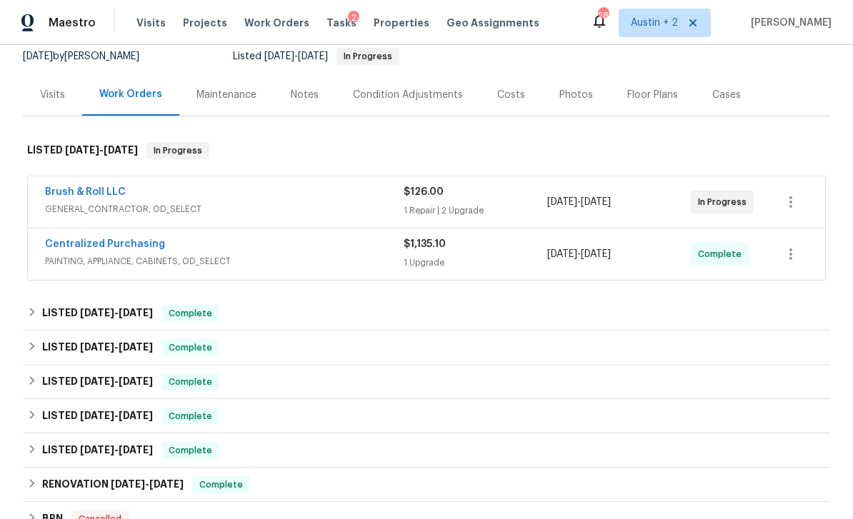
scroll to position [141, 0]
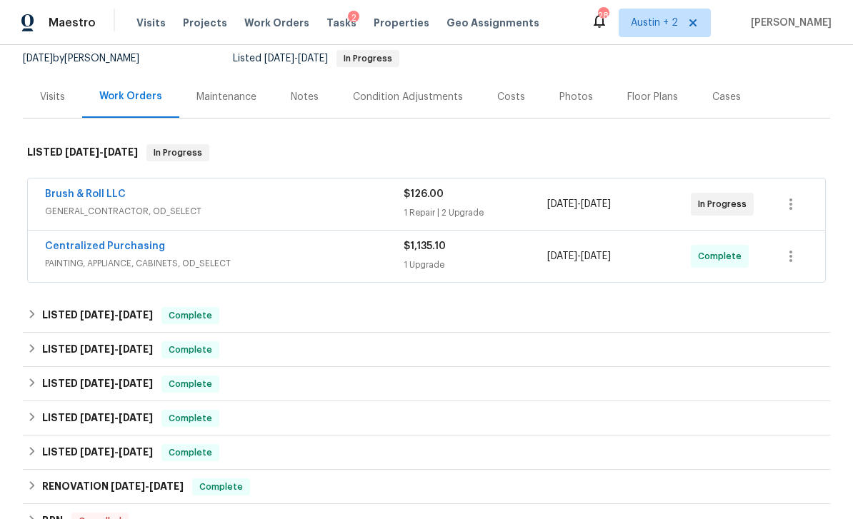
click at [669, 206] on div "10/2/2025 - 10/6/2025" at bounding box center [619, 204] width 144 height 34
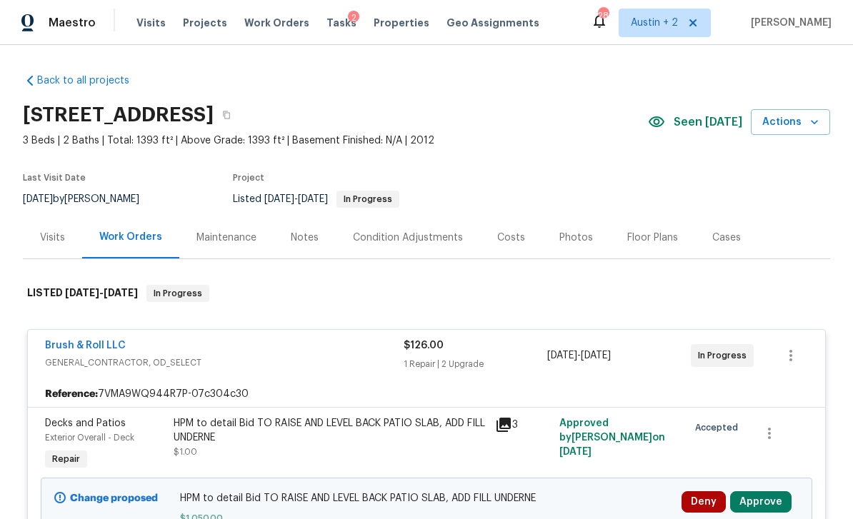
scroll to position [0, 0]
click at [326, 29] on div "Tasks 2" at bounding box center [341, 23] width 30 height 15
